Goal: Transaction & Acquisition: Purchase product/service

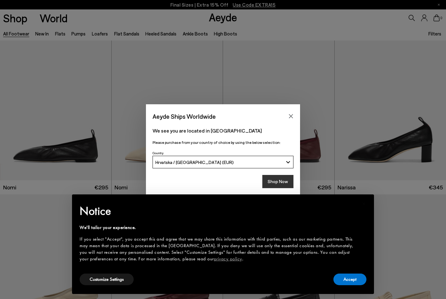
click at [279, 183] on button "Shop Now" at bounding box center [277, 181] width 31 height 13
click at [122, 281] on button "Customize Settings" at bounding box center [107, 280] width 54 height 12
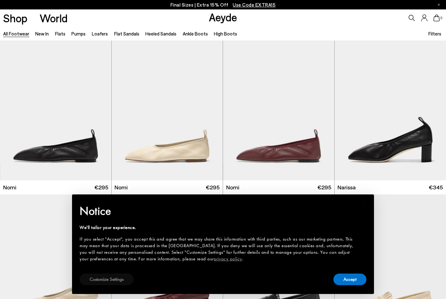
click at [112, 280] on button "Customize Settings" at bounding box center [107, 280] width 54 height 12
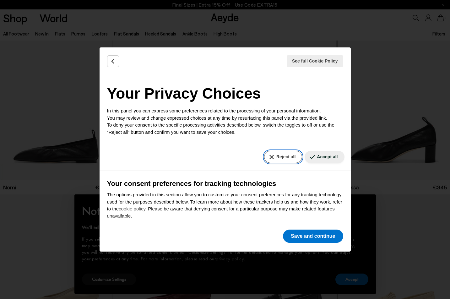
click at [273, 159] on button "Reject all" at bounding box center [283, 157] width 38 height 12
click at [308, 228] on div "See full Cookie Policy Cookie Policy Your Privacy Choices In this panel you can…" at bounding box center [225, 149] width 251 height 204
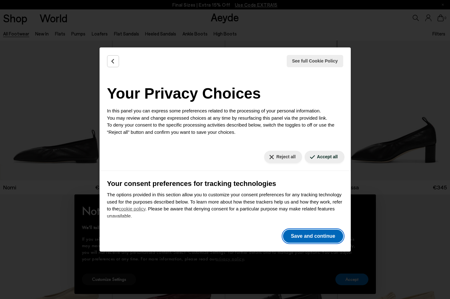
click at [308, 239] on button "Save and continue" at bounding box center [313, 236] width 60 height 13
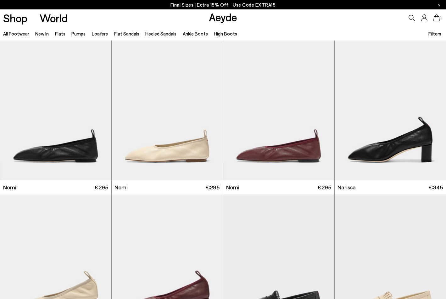
click at [225, 35] on link "High Boots" at bounding box center [225, 34] width 23 height 6
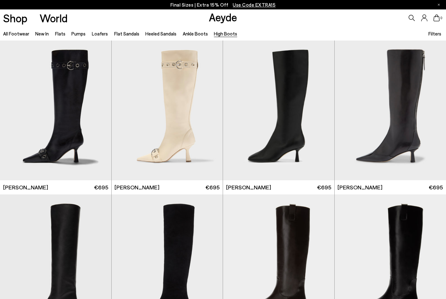
click at [434, 32] on span "Filters" at bounding box center [434, 34] width 13 height 6
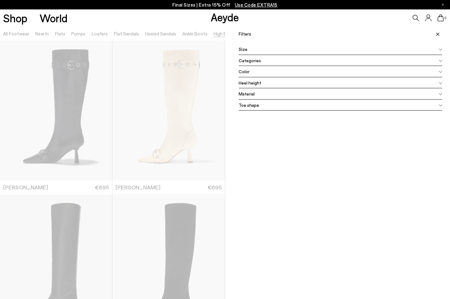
click at [436, 36] on span at bounding box center [437, 34] width 11 height 14
